Goal: Task Accomplishment & Management: Complete application form

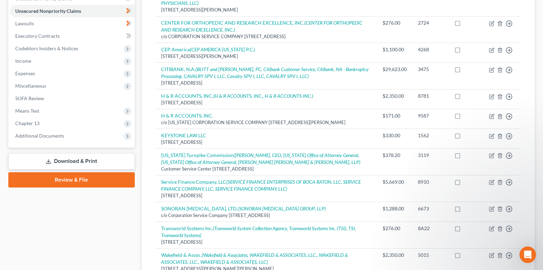
scroll to position [130, 0]
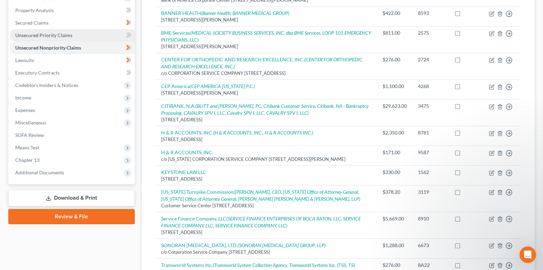
click at [105, 36] on link "Unsecured Priority Claims" at bounding box center [72, 35] width 125 height 12
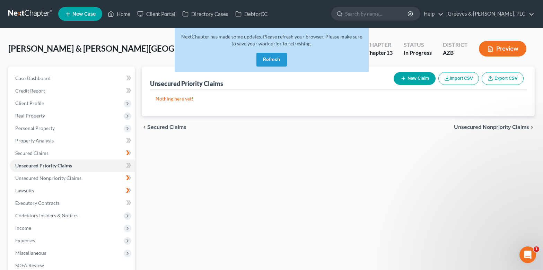
click at [259, 64] on button "Refresh" at bounding box center [271, 60] width 30 height 14
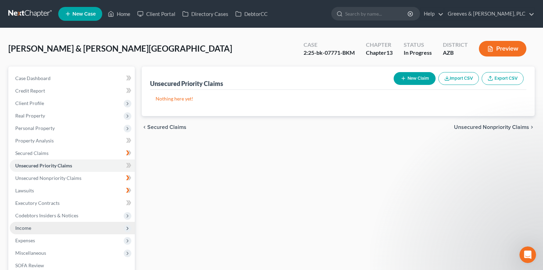
click at [101, 232] on span "Income" at bounding box center [72, 228] width 125 height 12
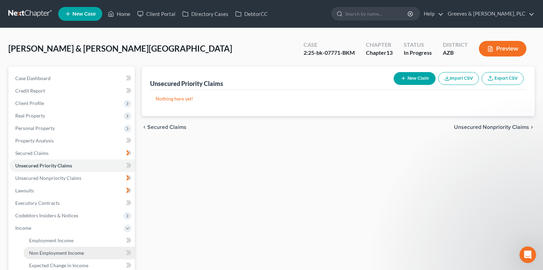
click at [103, 249] on link "Non Employment Income" at bounding box center [79, 253] width 111 height 12
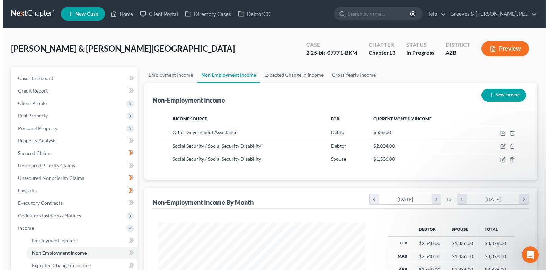
scroll to position [124, 221]
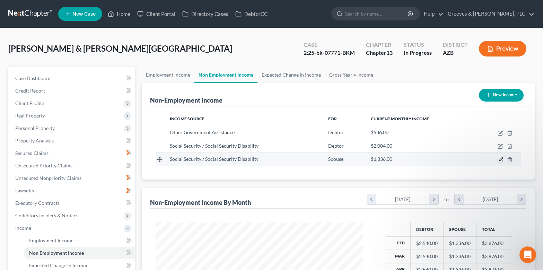
click at [499, 158] on icon "button" at bounding box center [500, 160] width 6 height 6
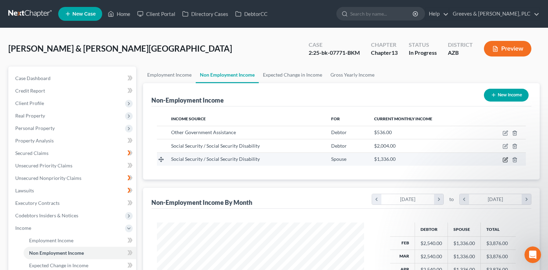
select select "4"
select select "0"
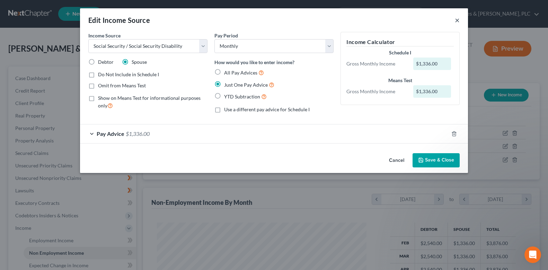
click at [455, 19] on button "×" at bounding box center [457, 20] width 5 height 8
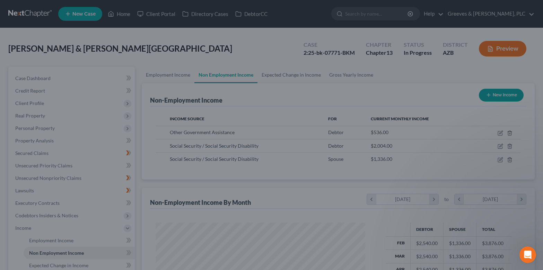
scroll to position [346164, 346067]
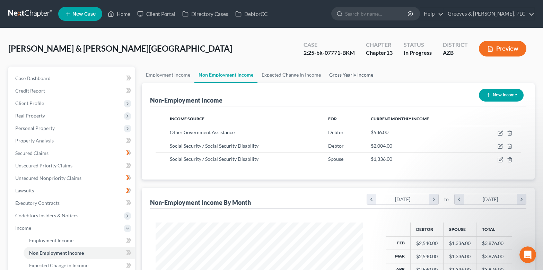
click at [368, 72] on link "Gross Yearly Income" at bounding box center [351, 74] width 52 height 17
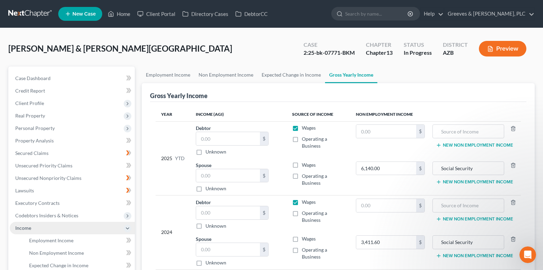
click at [100, 224] on span "Income" at bounding box center [72, 228] width 125 height 12
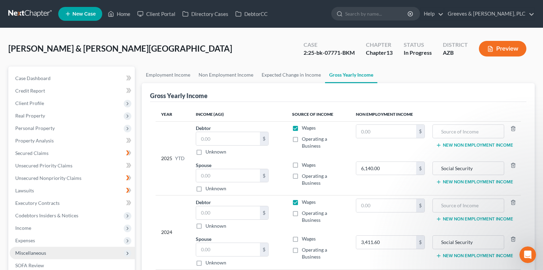
click at [104, 253] on span "Miscellaneous" at bounding box center [72, 253] width 125 height 12
click at [216, 45] on div "[PERSON_NAME] & [PERSON_NAME][GEOGRAPHIC_DATA] Upgraded Case 2:25-bk-07771-BKM …" at bounding box center [271, 51] width 526 height 30
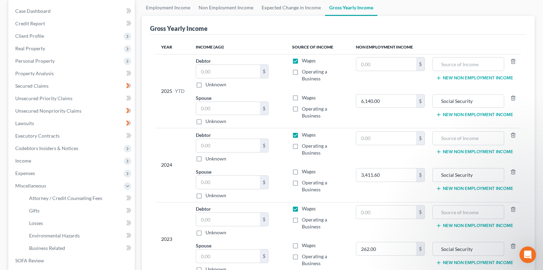
scroll to position [111, 0]
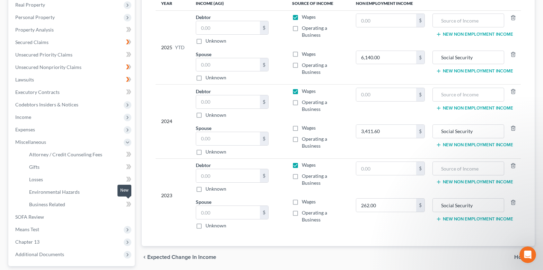
click at [128, 206] on icon at bounding box center [129, 204] width 3 height 5
click at [106, 205] on link "Business Related" at bounding box center [79, 204] width 111 height 12
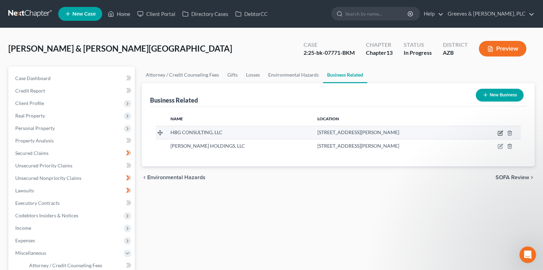
click at [498, 133] on icon "button" at bounding box center [500, 133] width 4 height 4
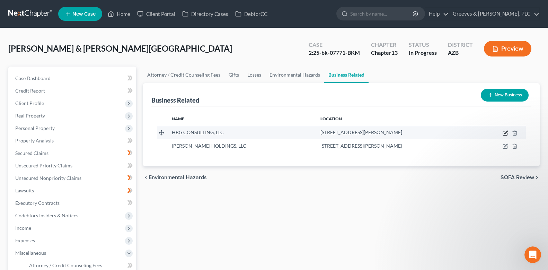
select select "member"
select select "3"
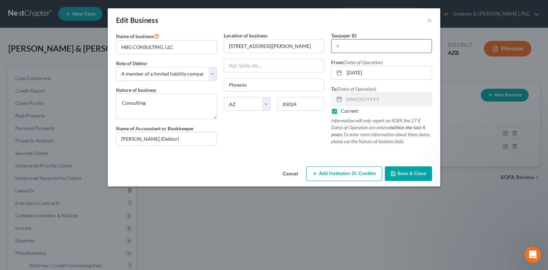
click at [373, 48] on input "text" at bounding box center [381, 45] width 100 height 13
type input "[US_EMPLOYER_IDENTIFICATION_NUMBER]"
click at [407, 175] on span "Save & Close" at bounding box center [411, 173] width 29 height 6
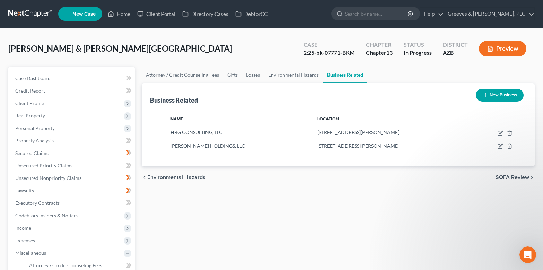
click at [248, 221] on div "Attorney / Credit Counseling Fees Gifts Losses Environmental Hazards Business R…" at bounding box center [338, 241] width 400 height 350
click at [105, 123] on span "Personal Property" at bounding box center [72, 128] width 125 height 12
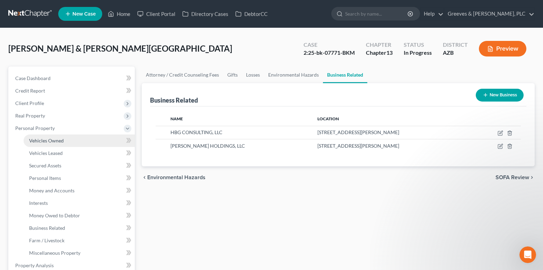
click at [106, 138] on link "Vehicles Owned" at bounding box center [79, 140] width 111 height 12
